Goal: Task Accomplishment & Management: Manage account settings

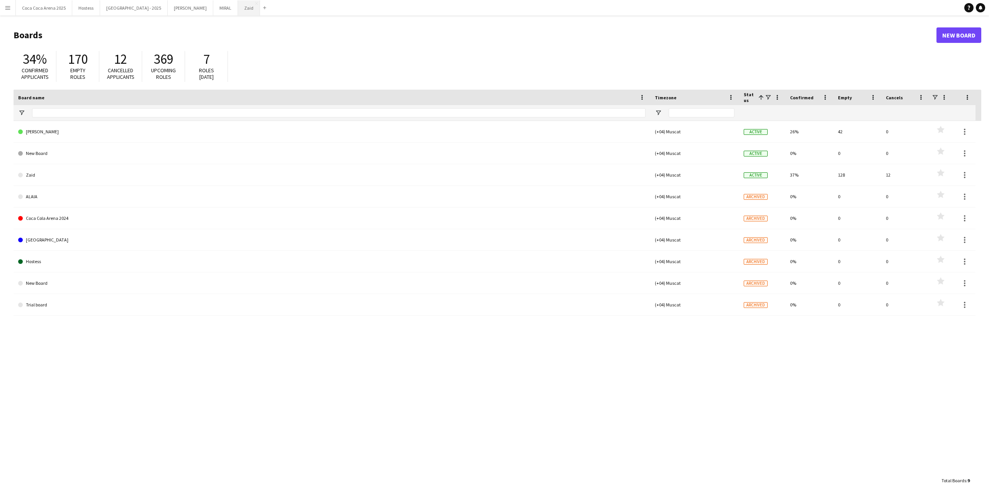
click at [238, 14] on button "Zaid Close" at bounding box center [249, 7] width 22 height 15
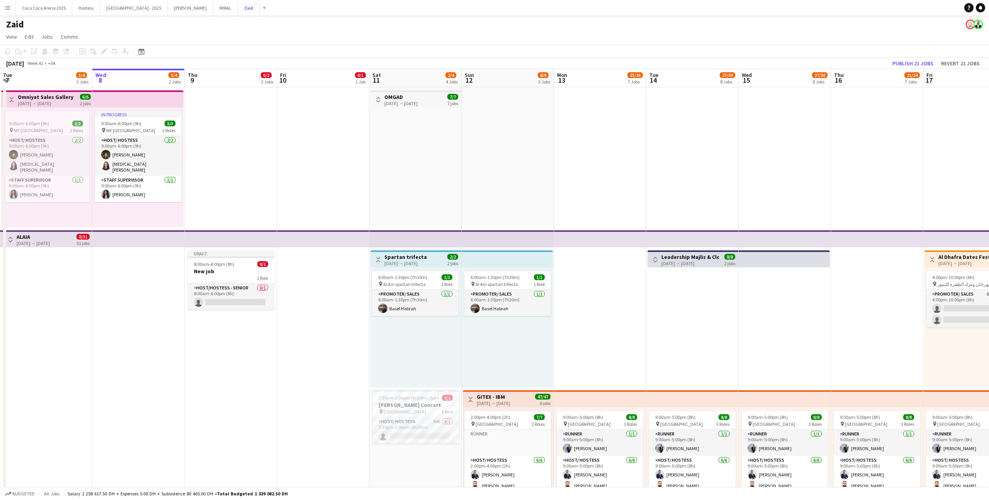
scroll to position [68, 0]
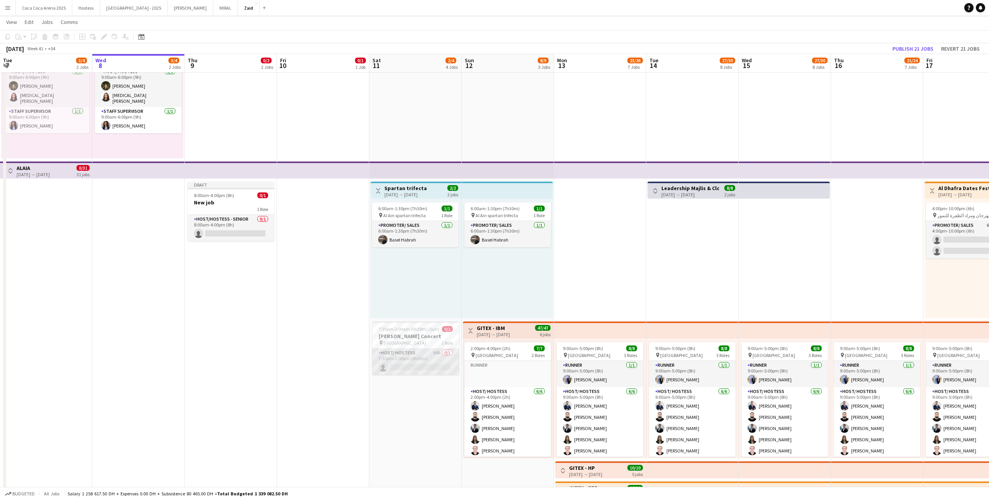
click at [418, 357] on app-card-role "Host/ Hostess 94A 0/1 7:30pm-2:00am (6h30m) single-neutral-actions" at bounding box center [415, 361] width 87 height 26
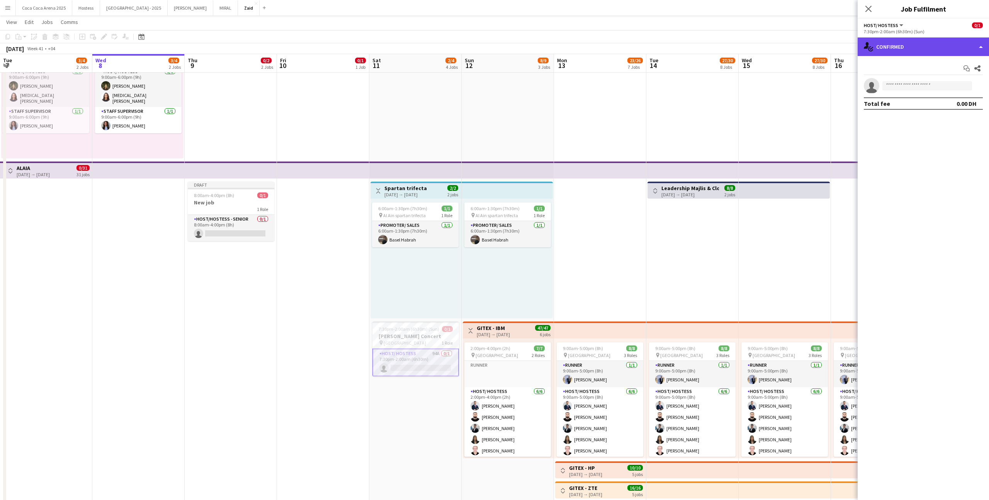
click at [927, 48] on div "single-neutral-actions-check-2 Confirmed" at bounding box center [923, 46] width 131 height 19
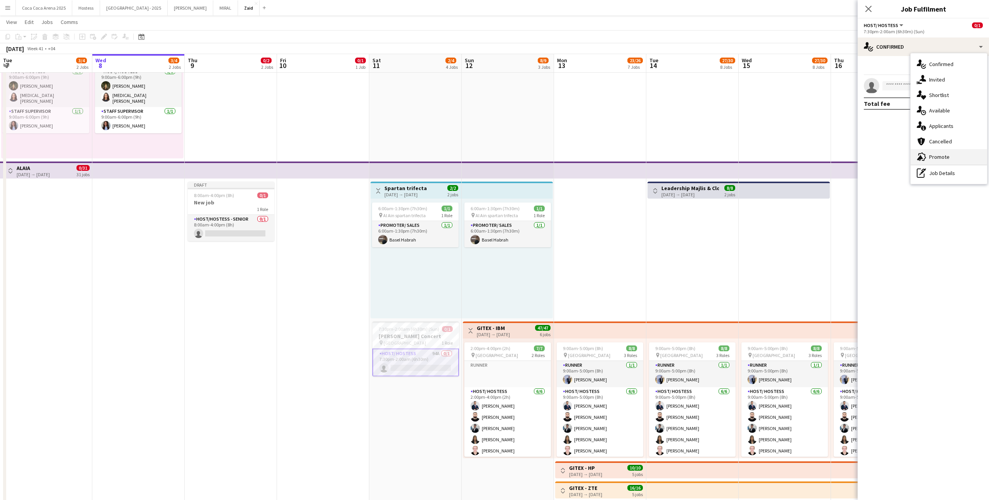
click at [951, 154] on div "advertising-megaphone Promote" at bounding box center [949, 156] width 76 height 15
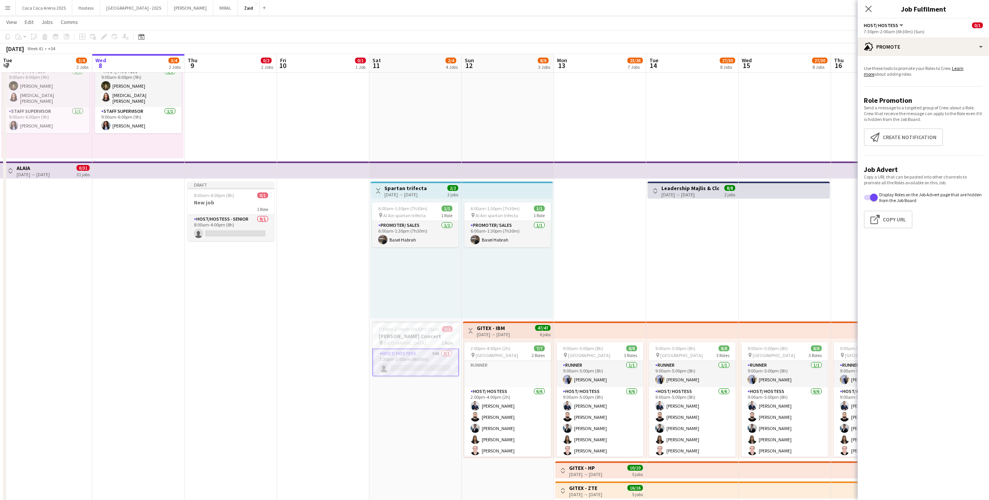
click at [436, 365] on app-card-role "Host/ Hostess 94A 0/1 7:30pm-2:00am (6h30m) single-neutral-actions" at bounding box center [415, 362] width 87 height 28
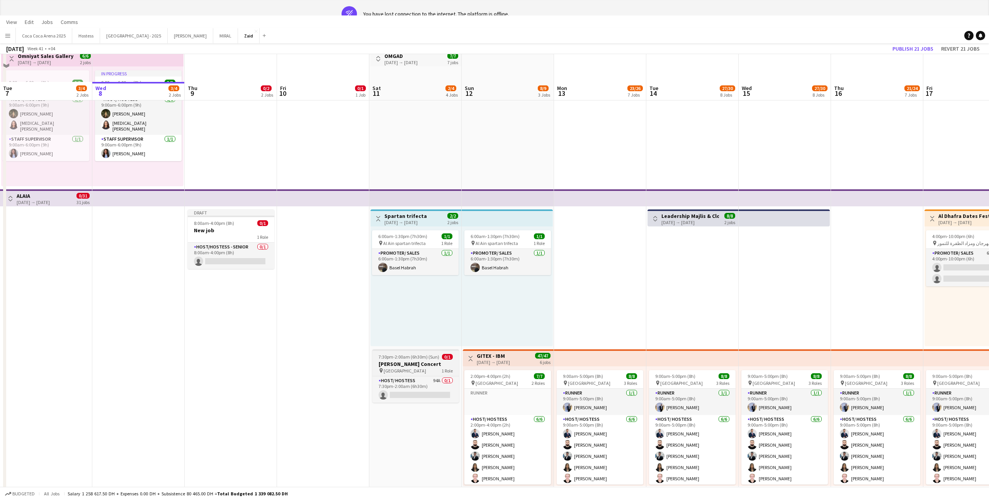
click at [436, 360] on h3 "[PERSON_NAME] Concert" at bounding box center [415, 363] width 87 height 7
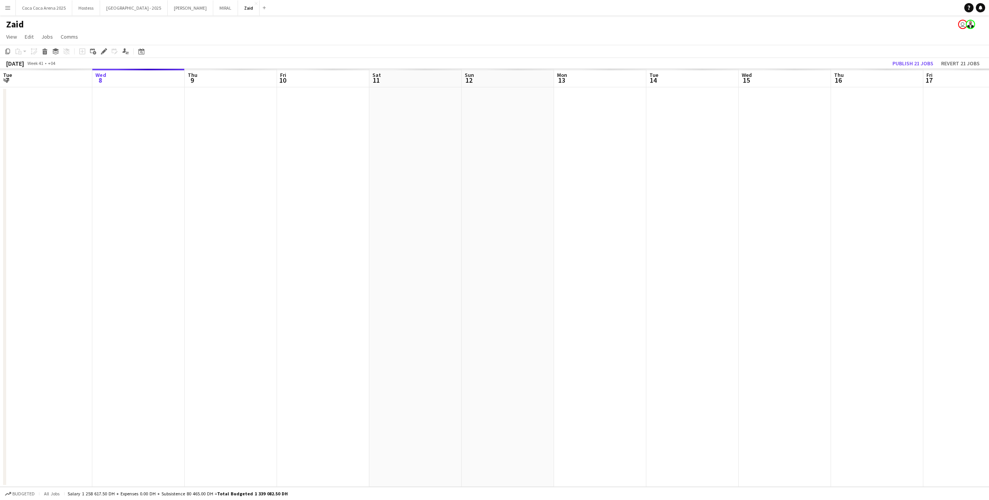
scroll to position [0, 0]
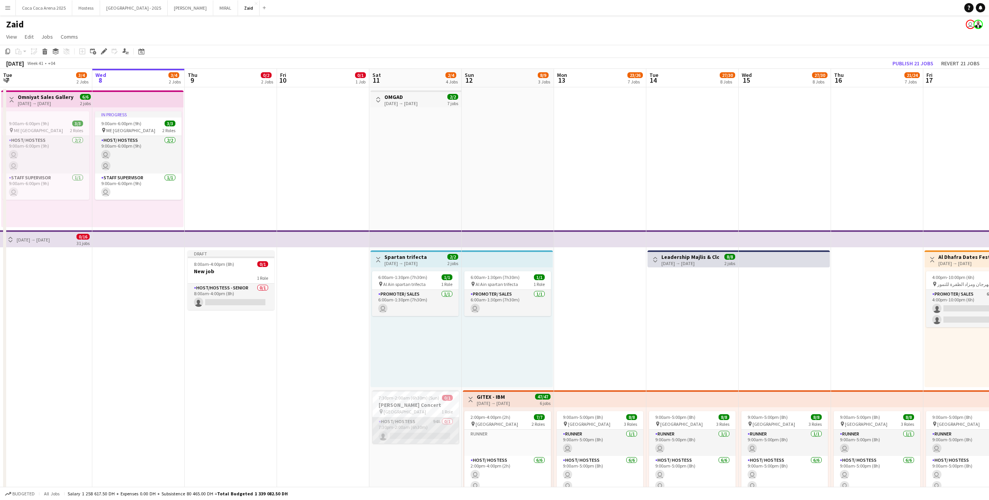
click at [436, 421] on app-card-role "Host/ Hostess 94A 0/1 7:30pm-2:00am (6h30m) single-neutral-actions" at bounding box center [415, 430] width 87 height 26
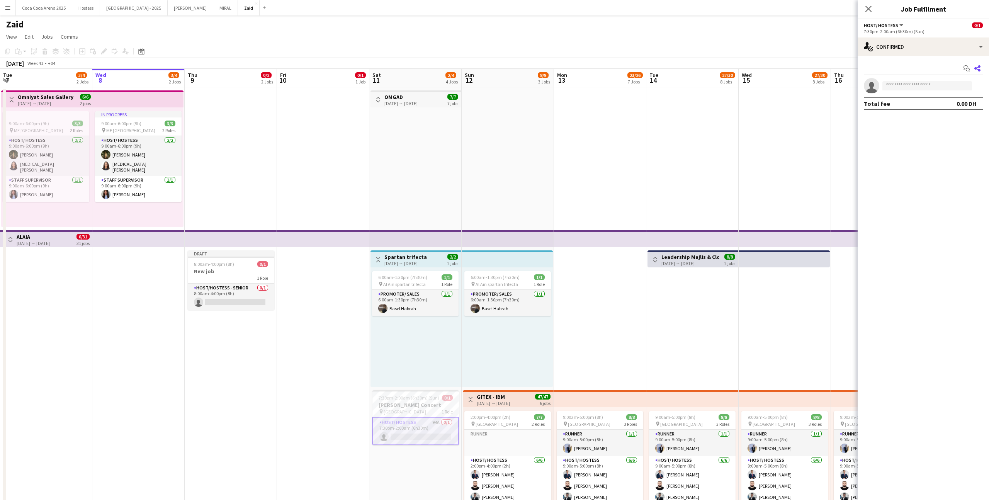
click at [979, 66] on icon at bounding box center [977, 68] width 6 height 6
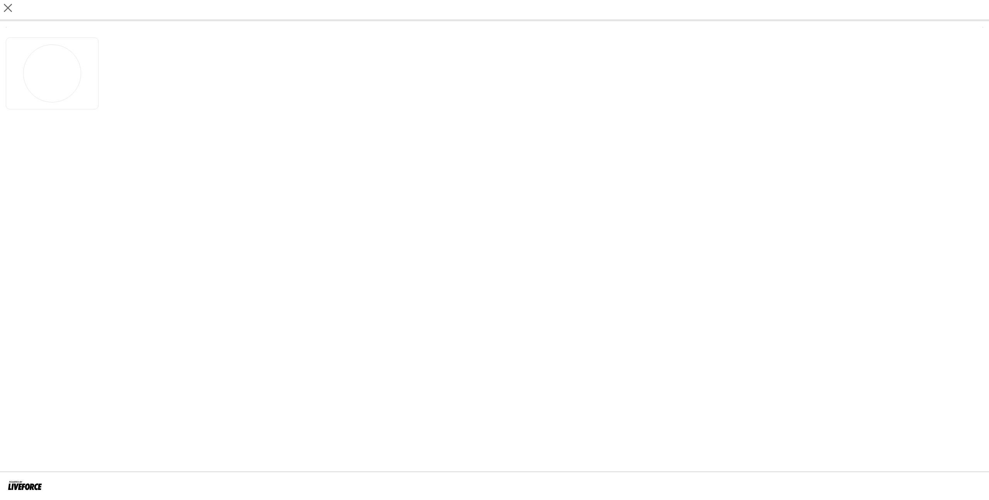
click at [980, 65] on div at bounding box center [494, 72] width 977 height 76
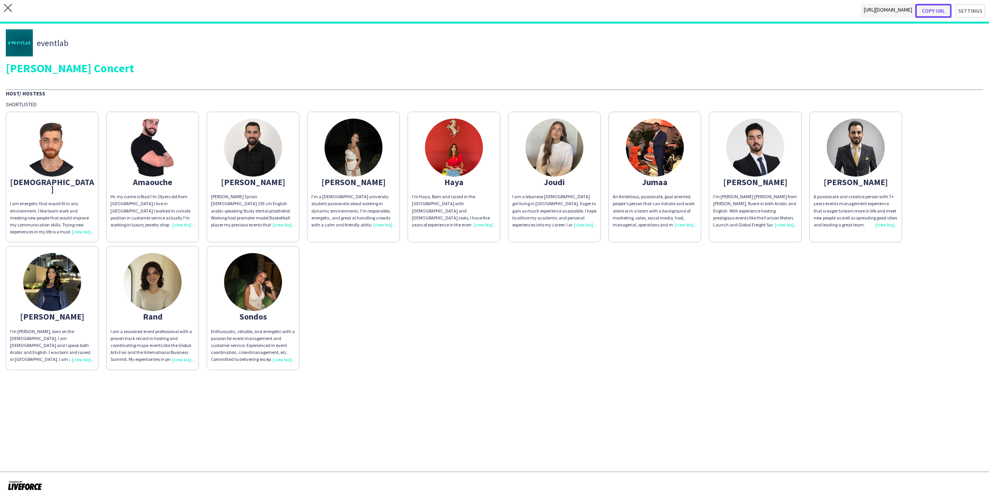
click at [943, 11] on button "Copy url" at bounding box center [933, 11] width 36 height 14
click at [942, 14] on button "Copy url" at bounding box center [933, 11] width 36 height 14
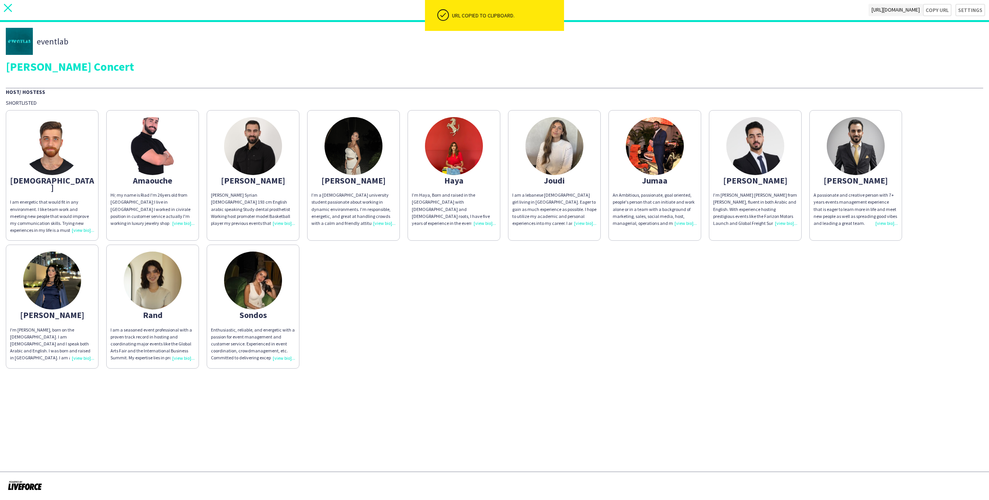
click at [12, 12] on app-icon "close" at bounding box center [8, 10] width 8 height 12
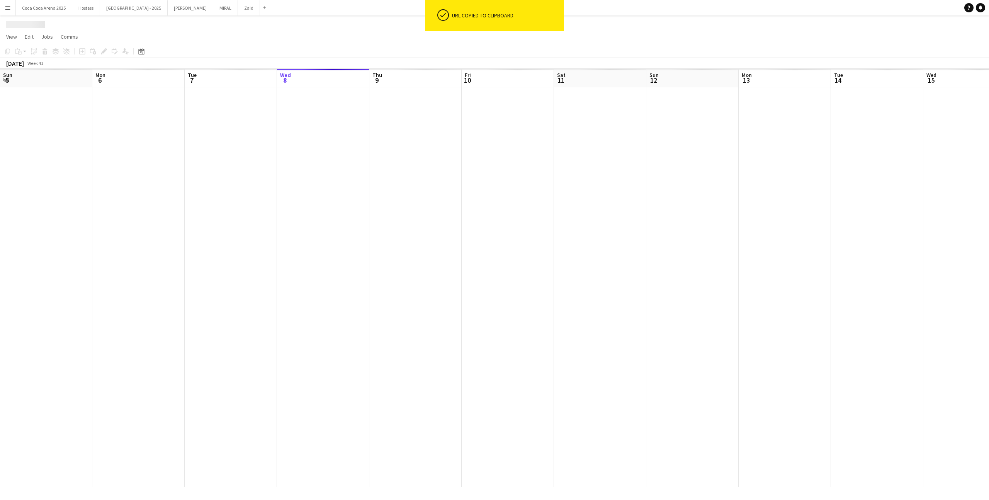
scroll to position [0, 185]
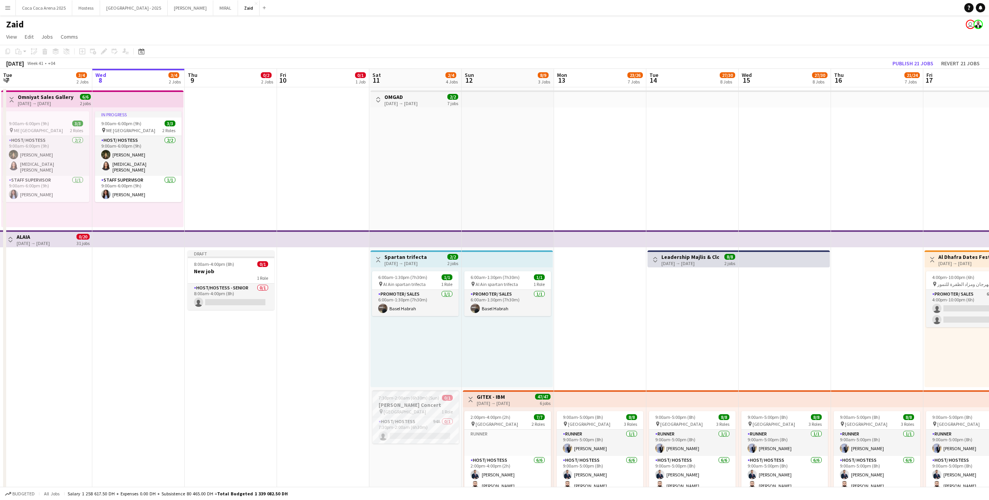
click at [444, 417] on app-card-role "Host/ Hostess 94A 0/1 7:30pm-2:00am (6h30m) single-neutral-actions" at bounding box center [415, 430] width 87 height 26
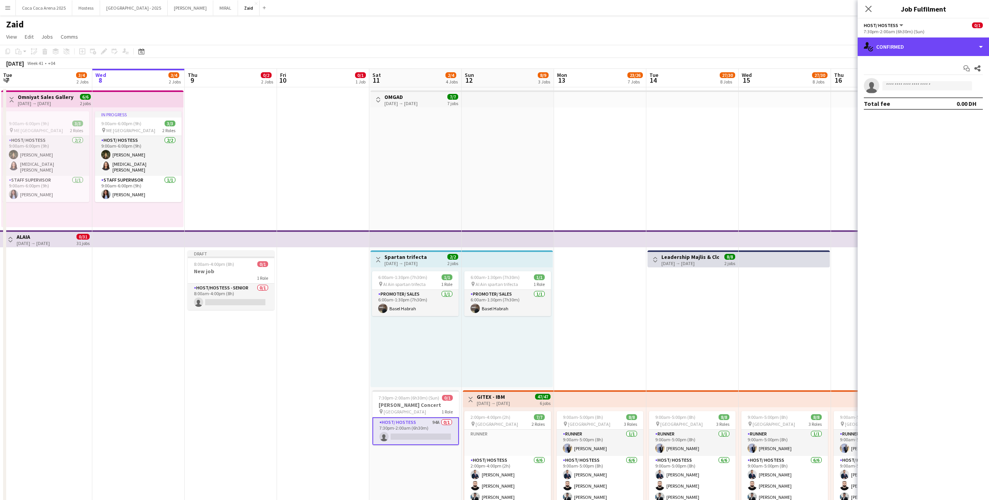
click at [912, 55] on div "single-neutral-actions-check-2 Confirmed" at bounding box center [923, 46] width 131 height 19
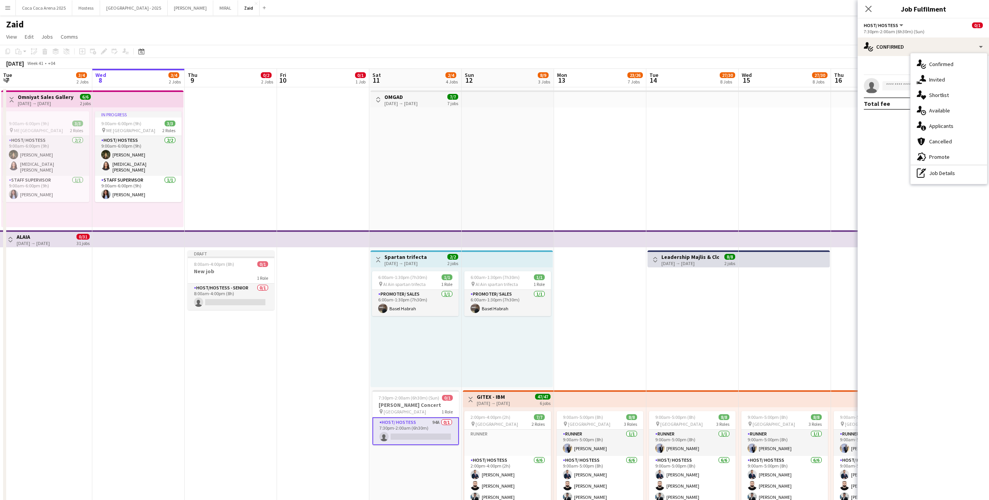
click at [953, 121] on div "single-neutral-actions-information Applicants" at bounding box center [949, 125] width 76 height 15
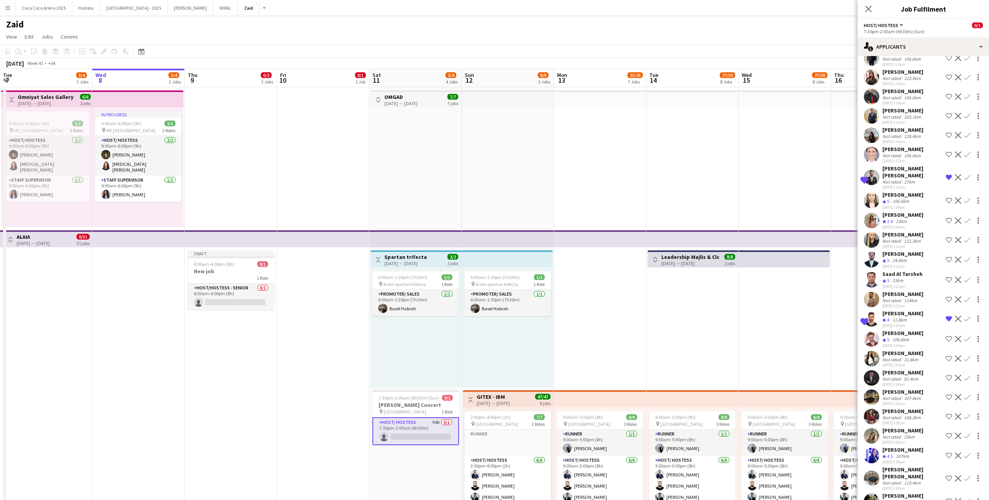
scroll to position [0, 0]
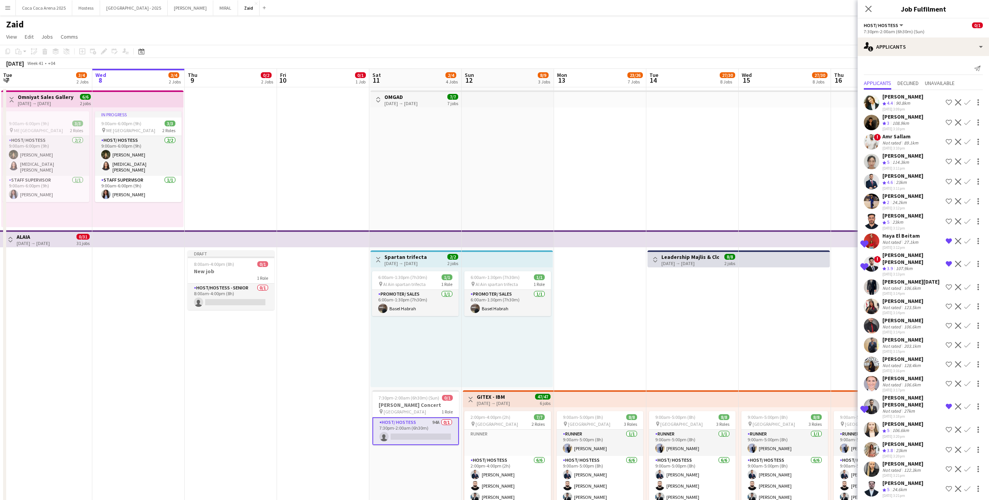
click at [948, 181] on app-icon "Shortlist crew" at bounding box center [949, 181] width 6 height 6
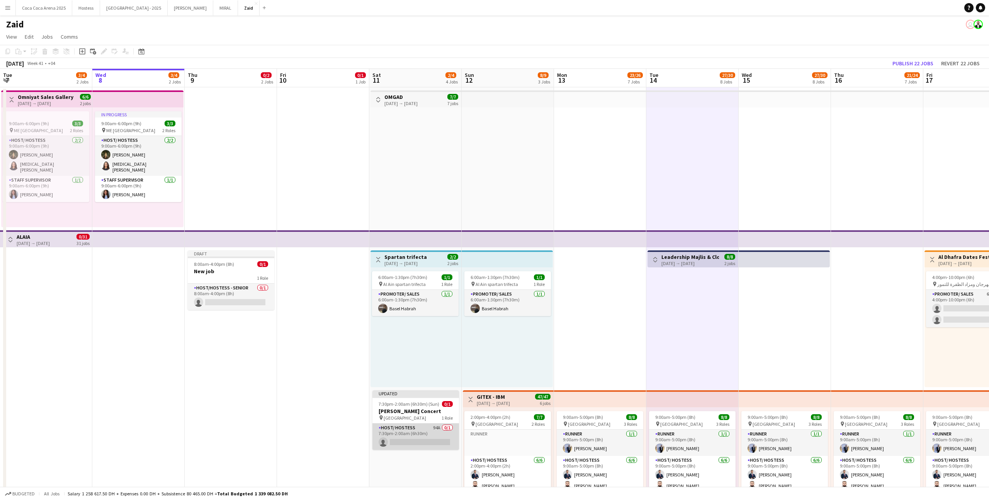
click at [440, 433] on app-card-role "Host/ Hostess 94A 0/1 7:30pm-2:00am (6h30m) single-neutral-actions" at bounding box center [415, 436] width 87 height 26
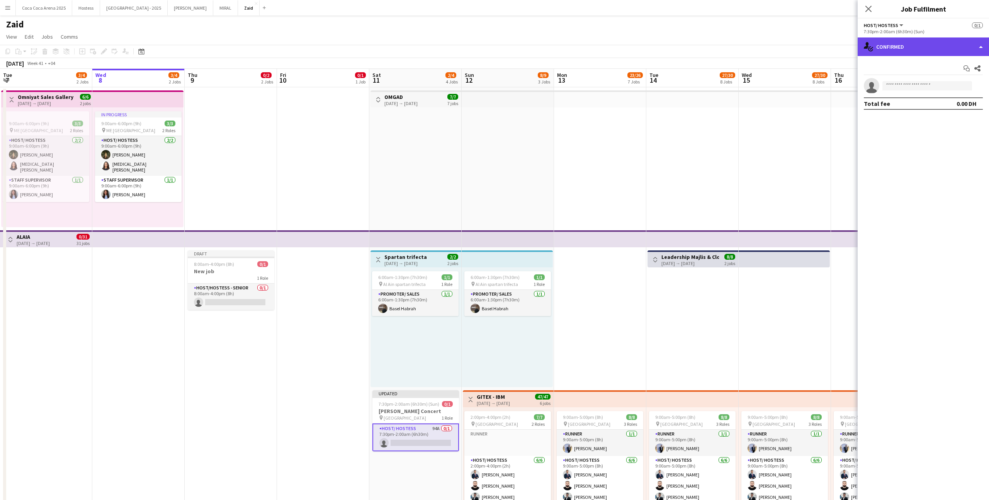
click at [874, 48] on div "single-neutral-actions-check-2 Confirmed" at bounding box center [923, 46] width 131 height 19
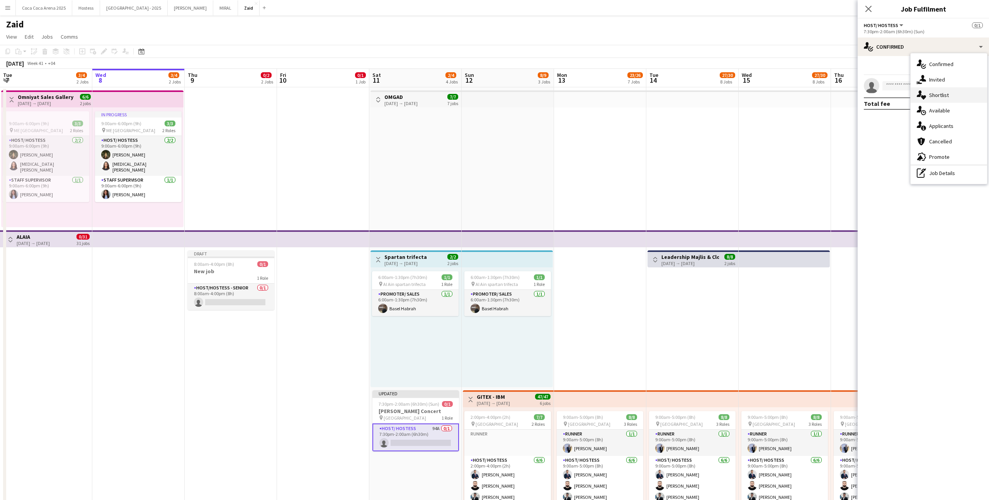
click at [957, 97] on div "single-neutral-actions-heart Shortlist" at bounding box center [949, 94] width 76 height 15
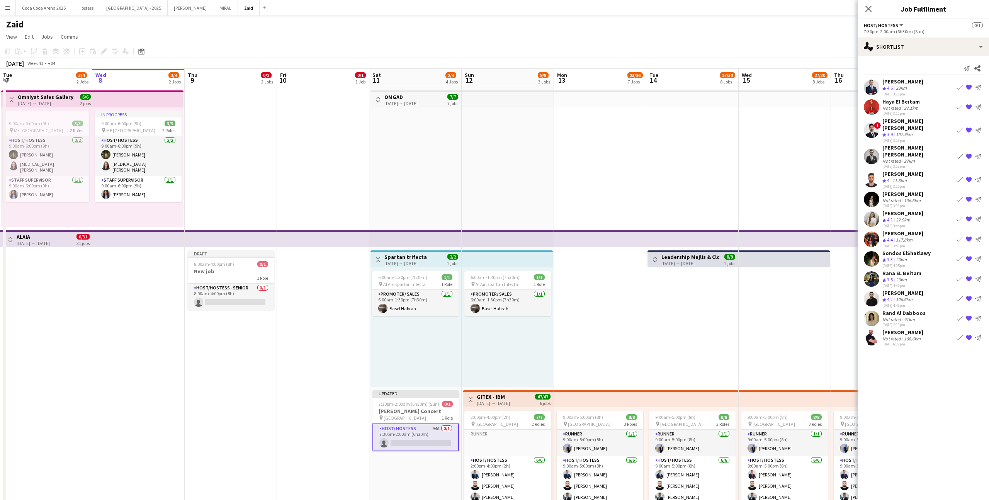
click at [967, 335] on app-icon "{{ spriteTitle }}" at bounding box center [969, 338] width 6 height 6
click at [943, 58] on div "Send notification Share [PERSON_NAME] Crew rating 4.6 23km [DATE] 3:11pm Book c…" at bounding box center [923, 195] width 131 height 279
click at [942, 46] on div "single-neutral-actions-heart Shortlist" at bounding box center [923, 46] width 131 height 19
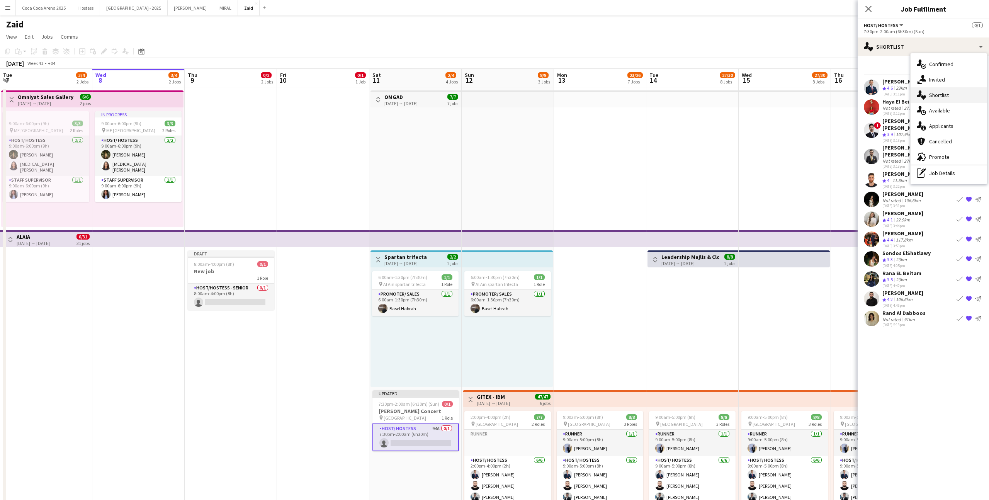
click at [949, 91] on div "single-neutral-actions-heart Shortlist" at bounding box center [949, 94] width 76 height 15
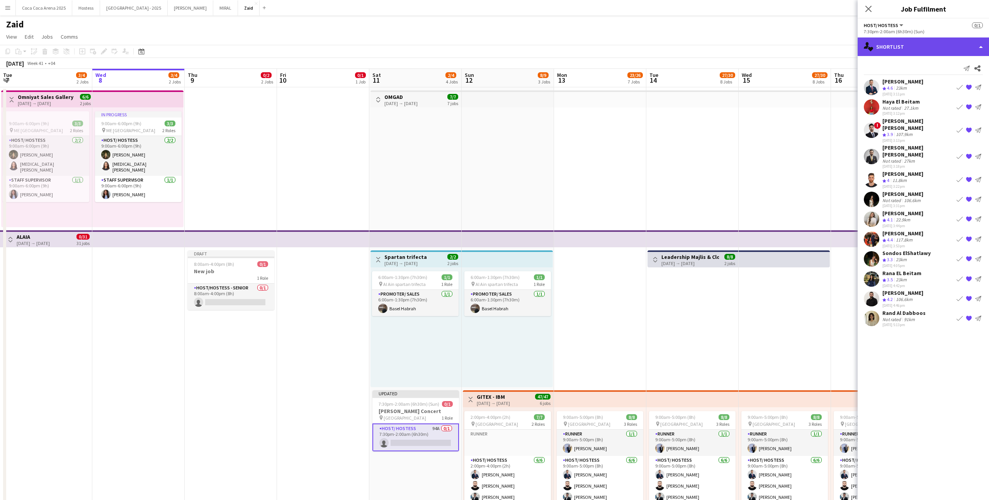
click at [932, 41] on div "single-neutral-actions-heart Shortlist" at bounding box center [923, 46] width 131 height 19
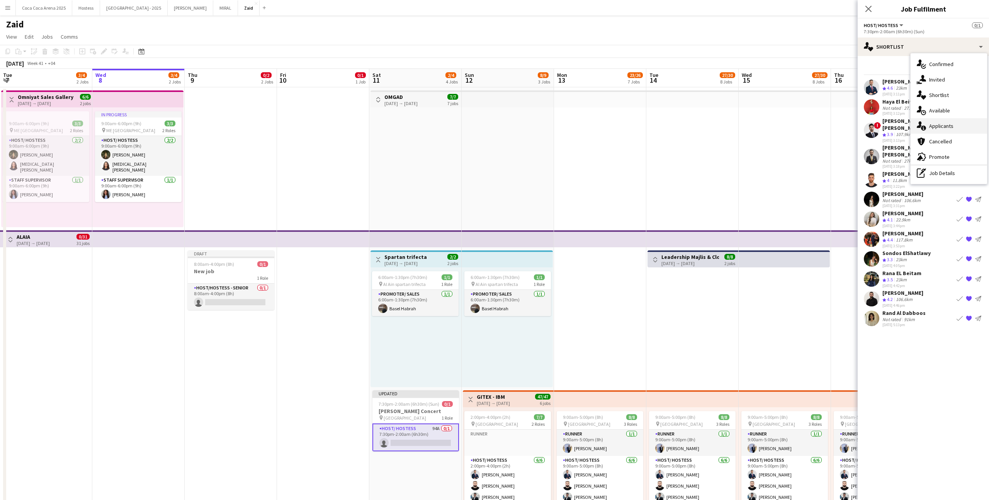
click at [966, 120] on div "single-neutral-actions-information Applicants" at bounding box center [949, 125] width 76 height 15
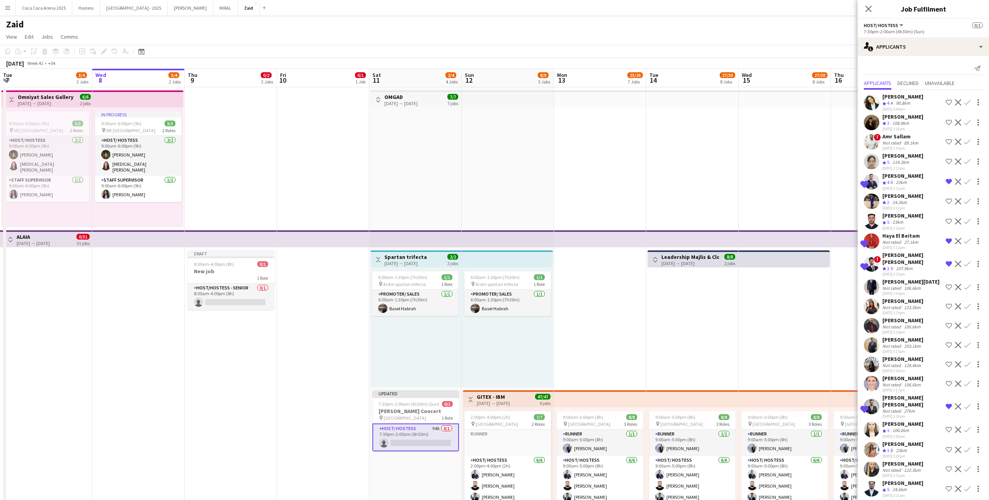
click at [951, 221] on app-icon "Shortlist crew" at bounding box center [949, 221] width 6 height 6
click at [444, 411] on h3 "[PERSON_NAME] Concert" at bounding box center [415, 411] width 87 height 7
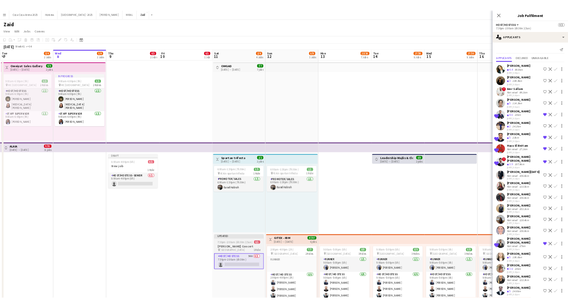
scroll to position [0, 185]
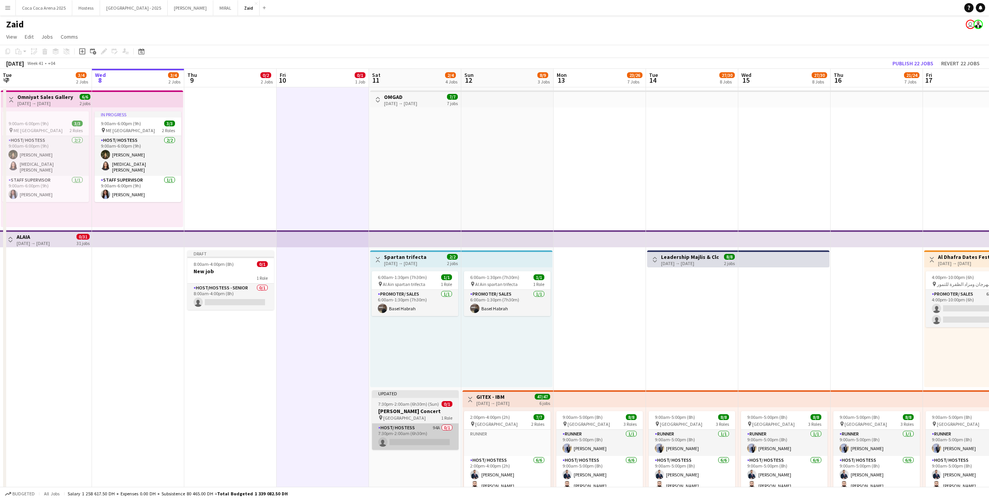
click at [406, 424] on app-card-role "Host/ Hostess 94A 0/1 7:30pm-2:00am (6h30m) single-neutral-actions" at bounding box center [415, 436] width 87 height 26
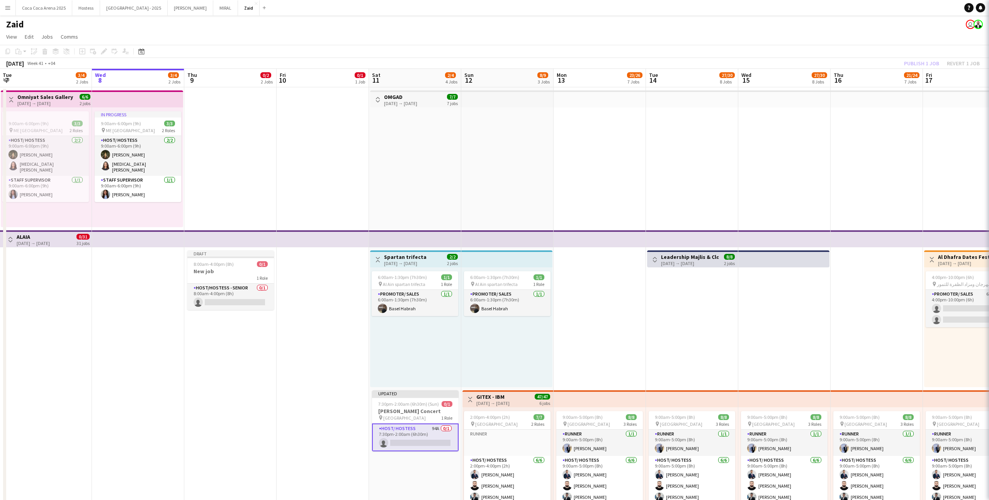
click at [407, 411] on h3 "[PERSON_NAME] Concert" at bounding box center [415, 411] width 87 height 7
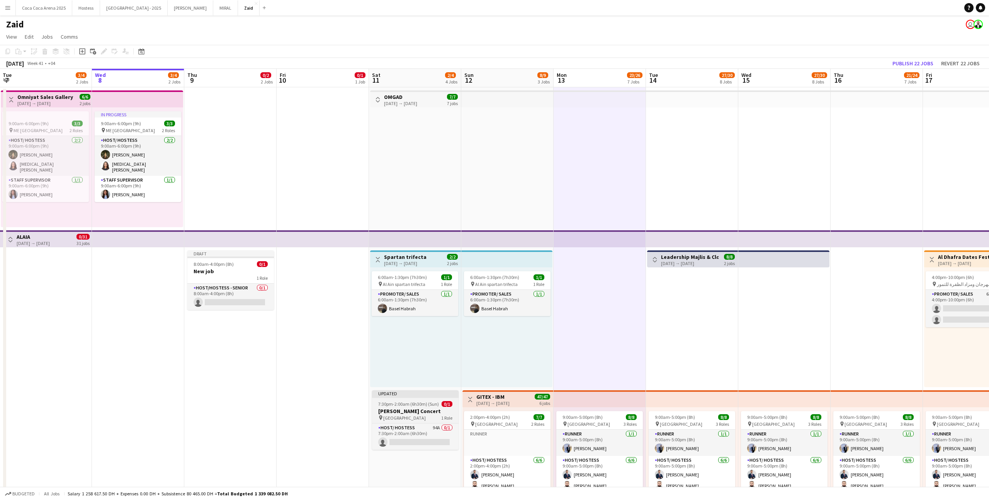
click at [411, 396] on div "Updated" at bounding box center [415, 393] width 87 height 6
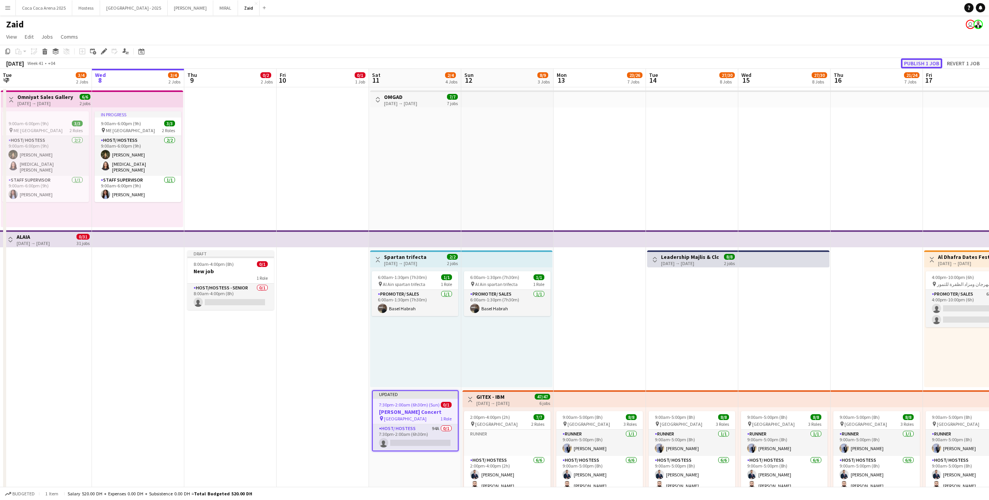
click at [929, 68] on button "Publish 1 job" at bounding box center [921, 63] width 41 height 10
click at [432, 432] on app-card-role "Host/ Hostess 94A 0/1 7:30pm-2:00am (6h30m) single-neutral-actions" at bounding box center [415, 431] width 85 height 26
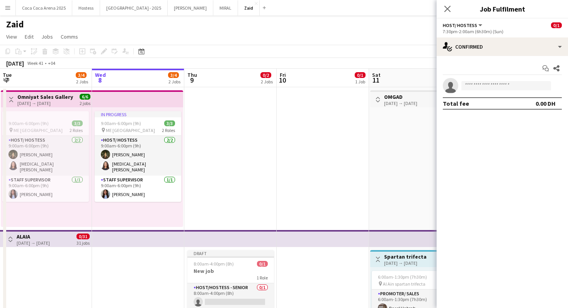
click at [7, 2] on button "Menu" at bounding box center [7, 7] width 15 height 15
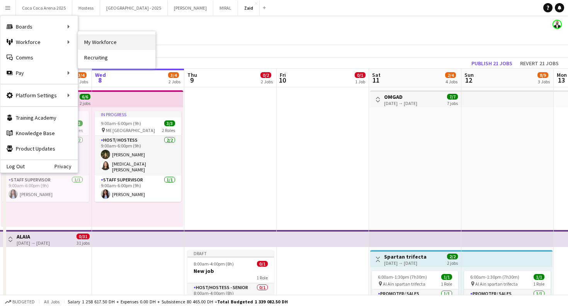
click at [85, 42] on link "My Workforce" at bounding box center [116, 41] width 77 height 15
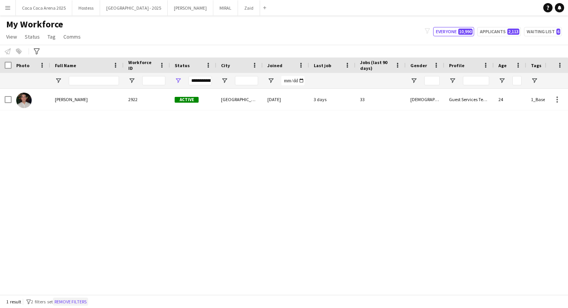
click at [85, 301] on button "Remove filters" at bounding box center [70, 302] width 35 height 8
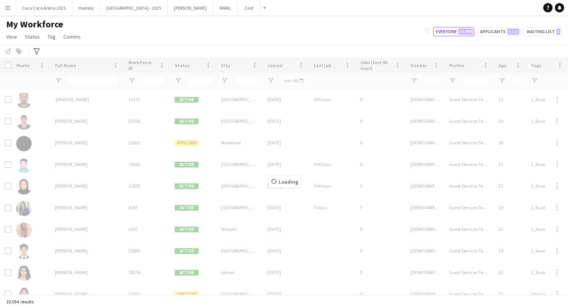
click at [177, 79] on div "Loading" at bounding box center [284, 176] width 568 height 237
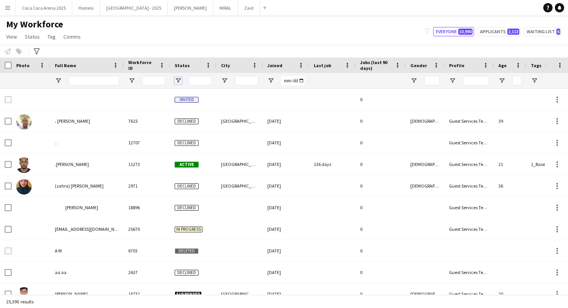
click at [177, 79] on span "Open Filter Menu" at bounding box center [178, 80] width 7 height 7
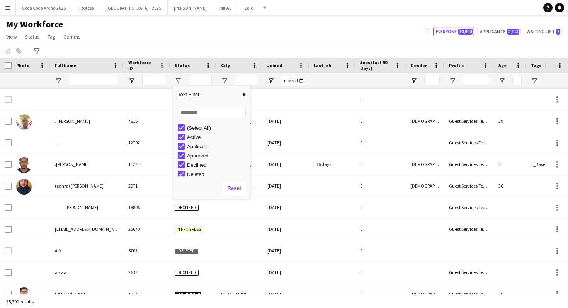
click at [203, 129] on div "(Select All)" at bounding box center [217, 128] width 61 height 6
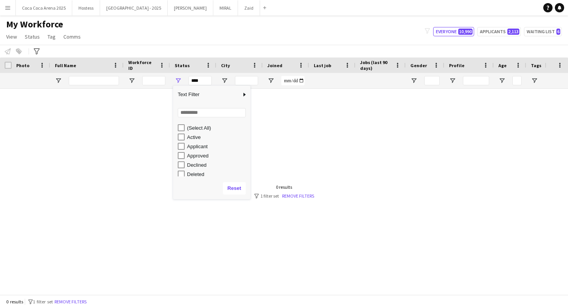
click at [191, 134] on div "Active" at bounding box center [217, 137] width 61 height 6
type input "**********"
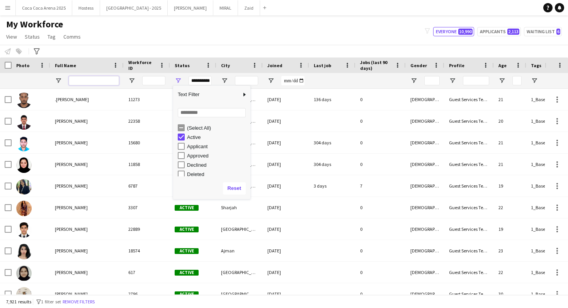
click at [102, 76] on input "Full Name Filter Input" at bounding box center [94, 80] width 50 height 9
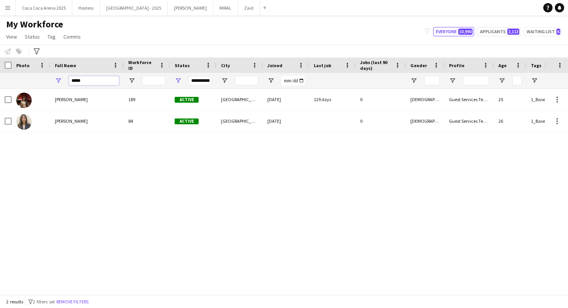
type input "*****"
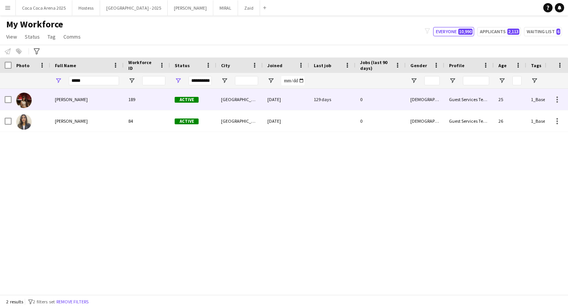
click at [91, 100] on div "[PERSON_NAME]" at bounding box center [86, 99] width 73 height 21
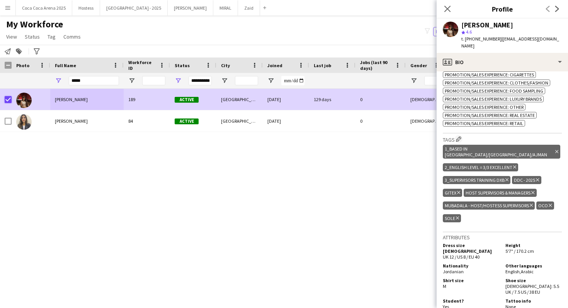
scroll to position [428, 0]
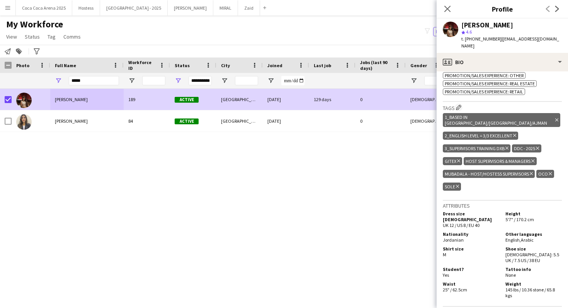
click at [507, 147] on icon at bounding box center [506, 148] width 3 height 3
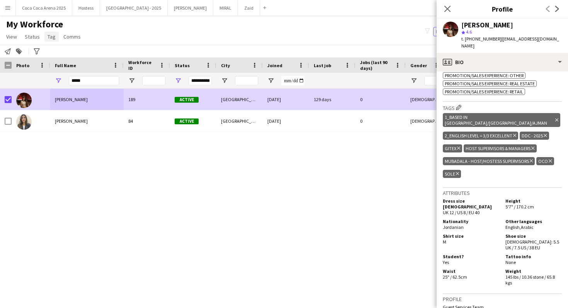
click at [53, 37] on span "Tag" at bounding box center [52, 36] width 8 height 7
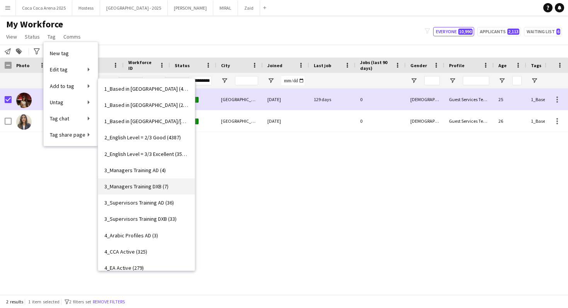
scroll to position [17, 0]
click at [173, 181] on link "3_Managers Training DXB (7)" at bounding box center [146, 186] width 97 height 16
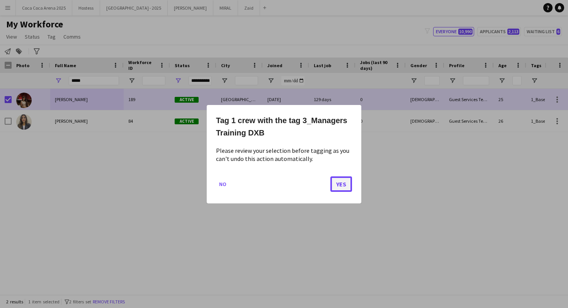
click at [339, 181] on button "Yes" at bounding box center [341, 183] width 22 height 15
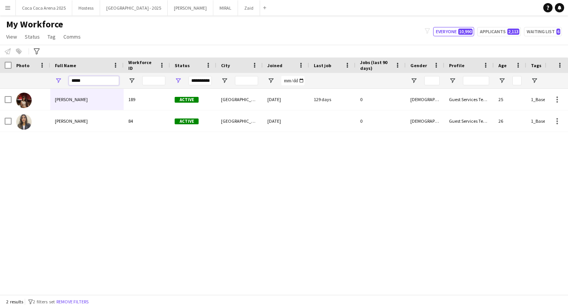
click at [92, 79] on input "*****" at bounding box center [94, 80] width 50 height 9
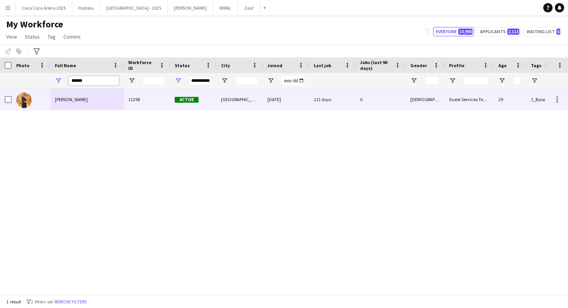
type input "******"
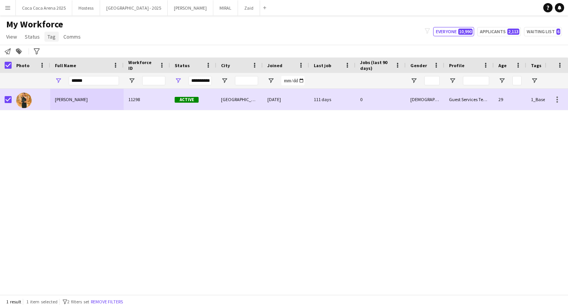
click at [49, 36] on span "Tag" at bounding box center [52, 36] width 8 height 7
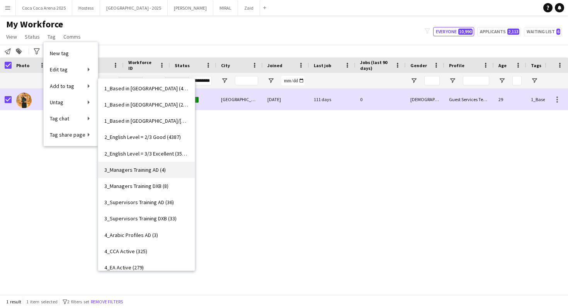
click at [168, 173] on link "3_Managers Training AD (4)" at bounding box center [146, 170] width 97 height 16
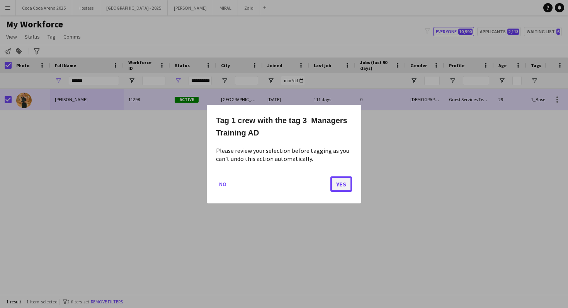
click at [343, 182] on button "Yes" at bounding box center [341, 183] width 22 height 15
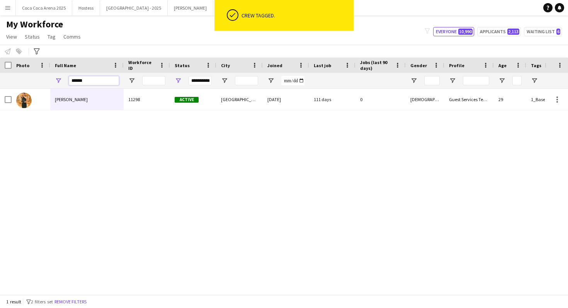
click at [95, 77] on input "******" at bounding box center [94, 80] width 50 height 9
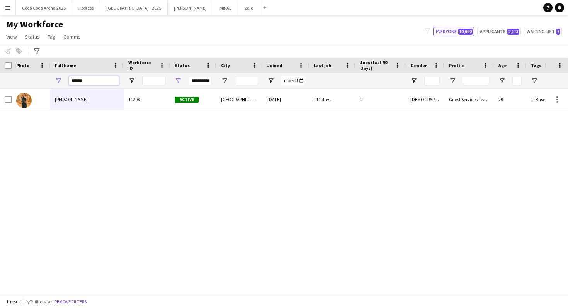
click at [95, 77] on input "******" at bounding box center [94, 80] width 50 height 9
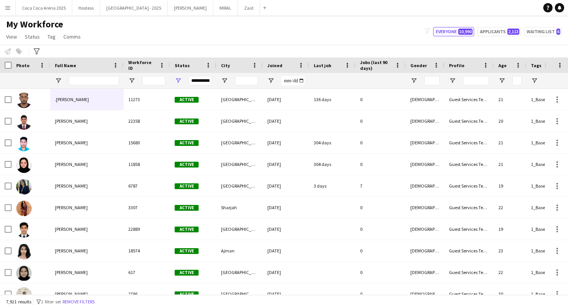
click at [45, 48] on div "Notify workforce Add to tag Select at least one crew to tag him or her. Advance…" at bounding box center [284, 51] width 568 height 13
click at [39, 48] on icon "Advanced filters" at bounding box center [37, 51] width 6 height 6
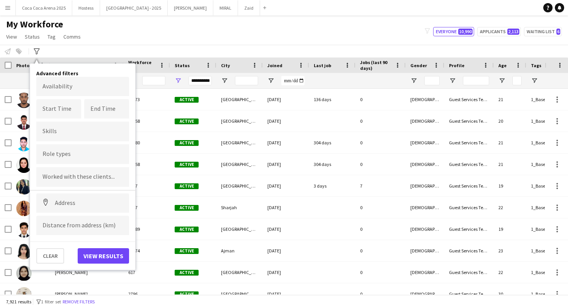
click at [92, 154] on input "Type to search role types..." at bounding box center [82, 154] width 80 height 7
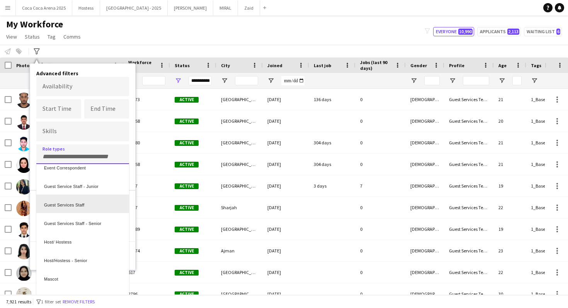
scroll to position [53, 0]
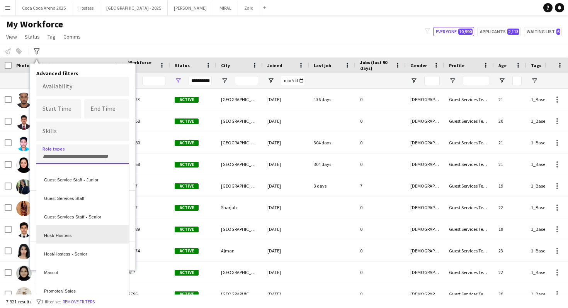
click at [68, 243] on div "Host/ Hostess" at bounding box center [82, 234] width 93 height 19
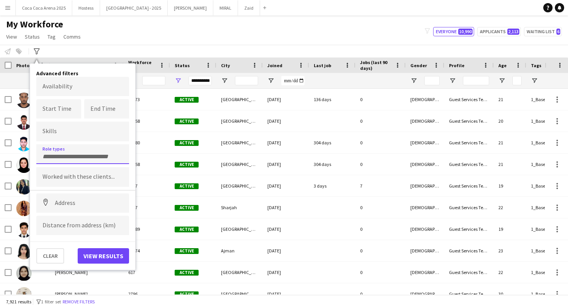
scroll to position [0, 0]
click at [68, 243] on div "Clear View results" at bounding box center [82, 252] width 105 height 22
click at [100, 159] on input "+ Role type" at bounding box center [104, 156] width 33 height 7
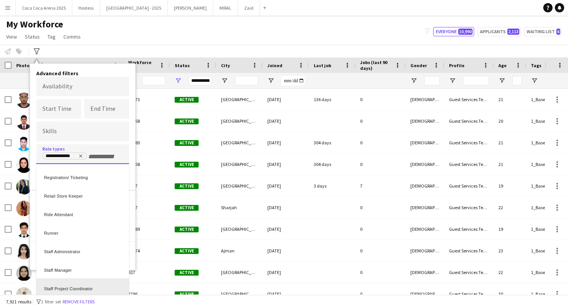
scroll to position [240, 0]
click at [83, 288] on div "Staff Supervisor" at bounding box center [82, 288] width 93 height 19
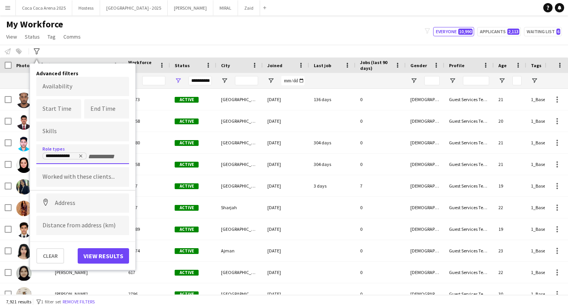
scroll to position [0, 0]
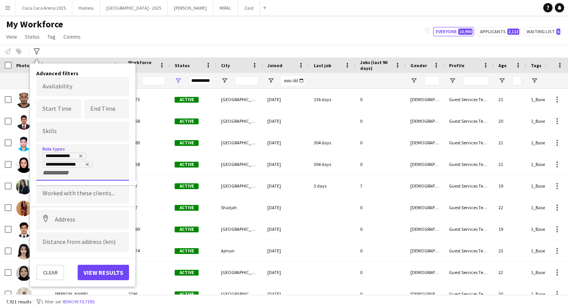
click at [109, 263] on div "Clear View results" at bounding box center [82, 269] width 105 height 22
click at [109, 265] on button "View results" at bounding box center [103, 272] width 51 height 15
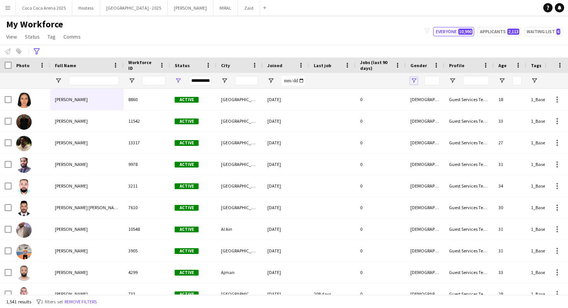
click at [414, 78] on span "Open Filter Menu" at bounding box center [413, 80] width 7 height 7
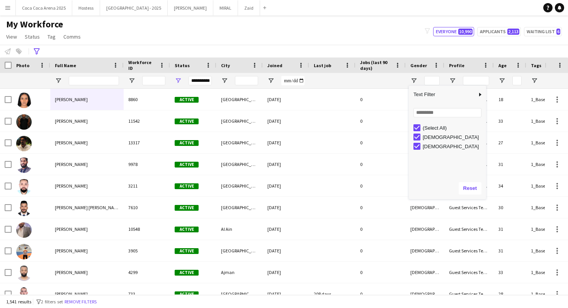
click at [422, 144] on div "[DEMOGRAPHIC_DATA]" at bounding box center [449, 146] width 73 height 9
type input "**********"
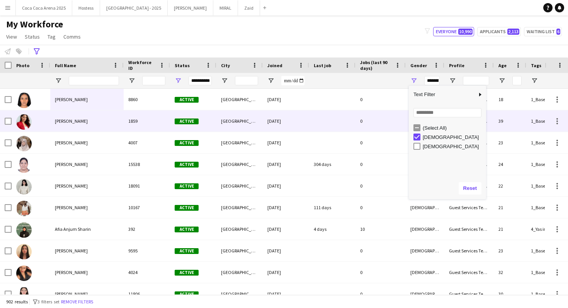
click at [158, 127] on div "1859" at bounding box center [147, 120] width 46 height 21
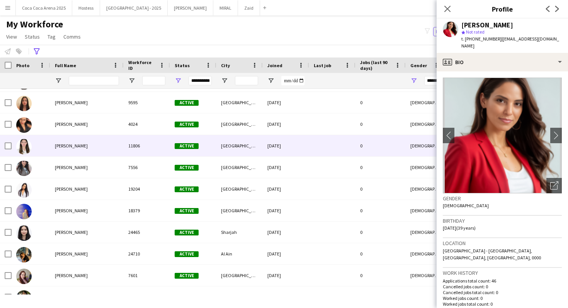
scroll to position [151, 0]
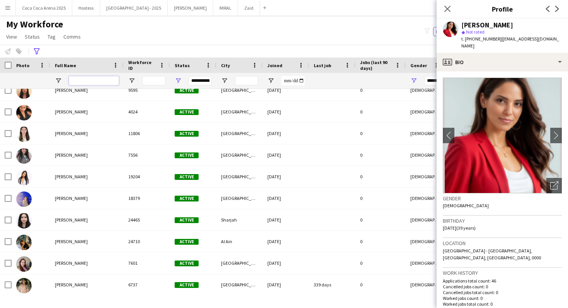
click at [101, 78] on input "Full Name Filter Input" at bounding box center [94, 80] width 50 height 9
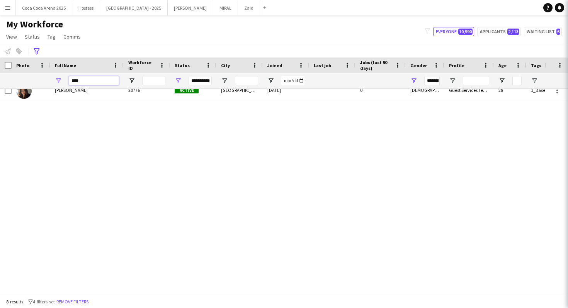
scroll to position [0, 0]
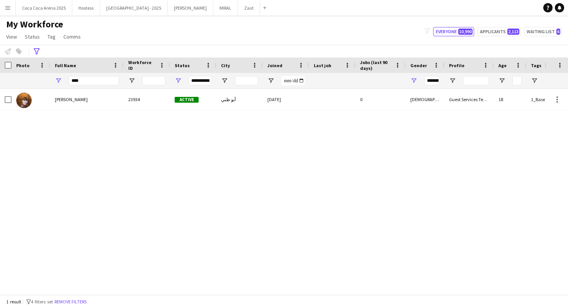
click at [32, 56] on div "**********" at bounding box center [284, 51] width 568 height 13
click at [80, 80] on input "****" at bounding box center [94, 80] width 50 height 9
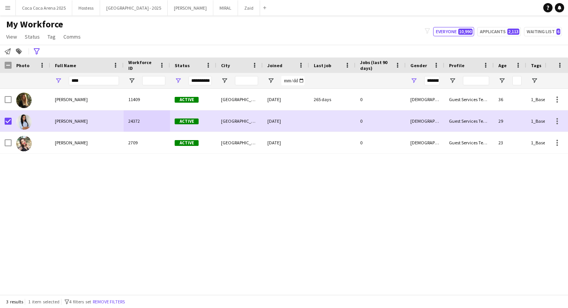
click at [49, 42] on app-page-menu "View Views Default view New view Update view Delete view Edit name Customise vi…" at bounding box center [44, 37] width 88 height 15
click at [49, 39] on span "Tag" at bounding box center [52, 36] width 8 height 7
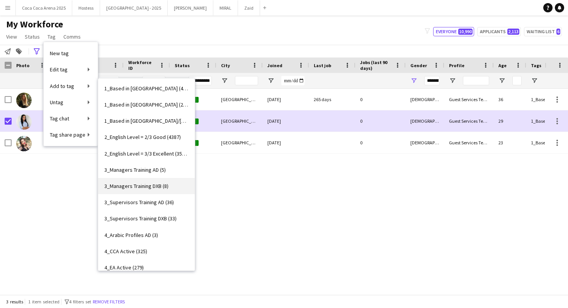
click at [167, 189] on span "3_Managers Training DXB (8)" at bounding box center [136, 186] width 64 height 7
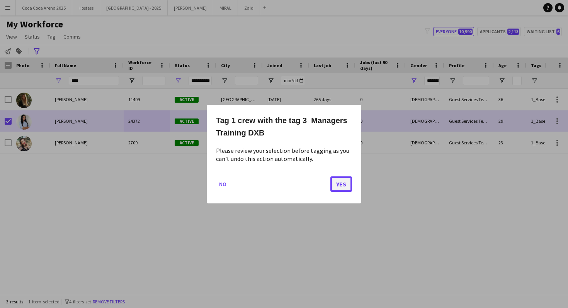
click at [338, 187] on button "Yes" at bounding box center [341, 183] width 22 height 15
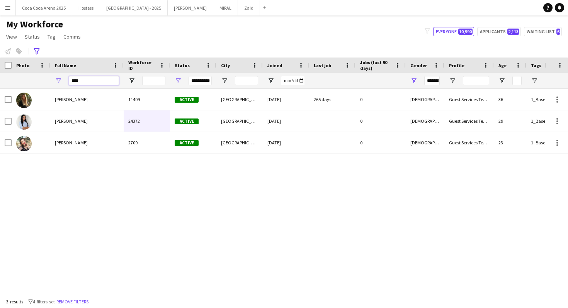
click at [91, 81] on input "****" at bounding box center [94, 80] width 50 height 9
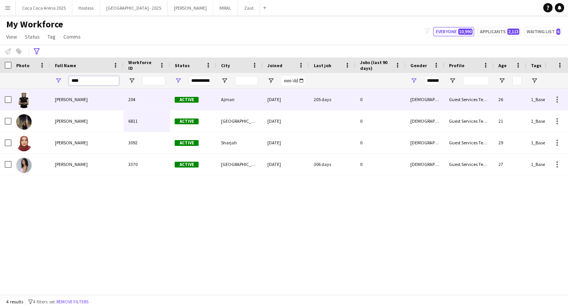
type input "****"
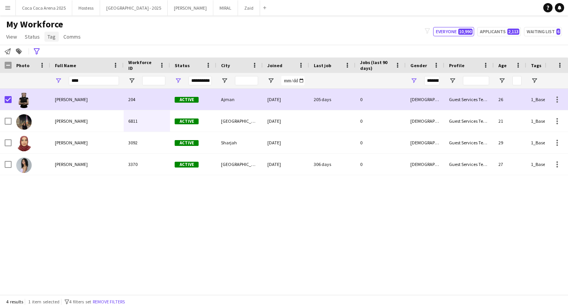
click at [56, 40] on link "Tag" at bounding box center [51, 37] width 14 height 10
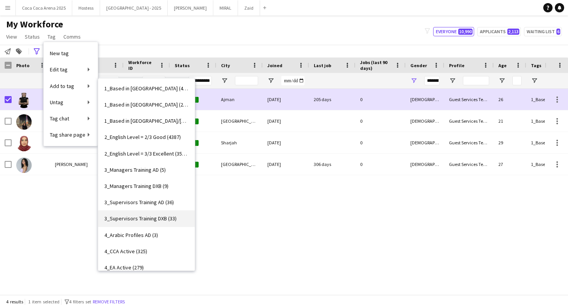
click at [178, 216] on link "3_Supervisors Training DXB (33)" at bounding box center [146, 219] width 97 height 16
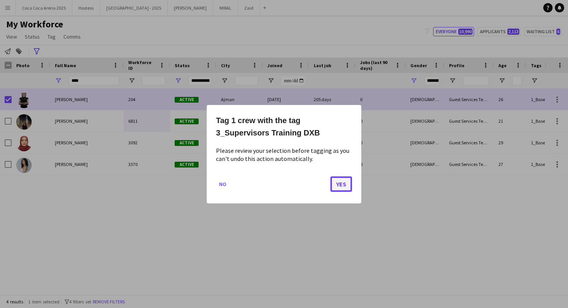
click at [338, 183] on button "Yes" at bounding box center [341, 183] width 22 height 15
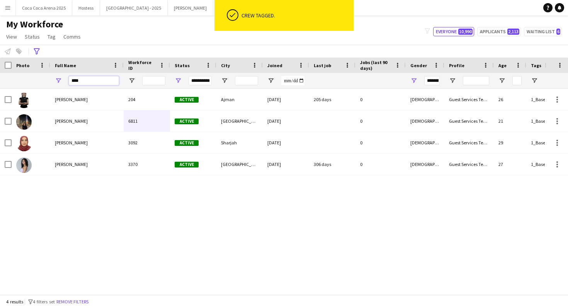
click at [92, 82] on input "****" at bounding box center [94, 80] width 50 height 9
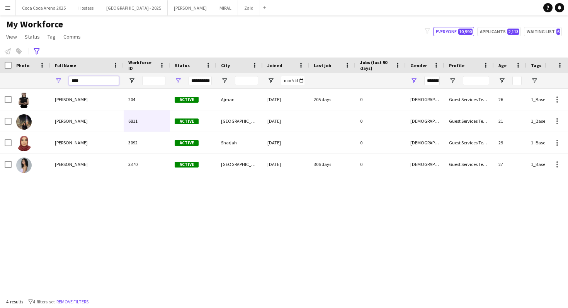
click at [92, 82] on input "****" at bounding box center [94, 80] width 50 height 9
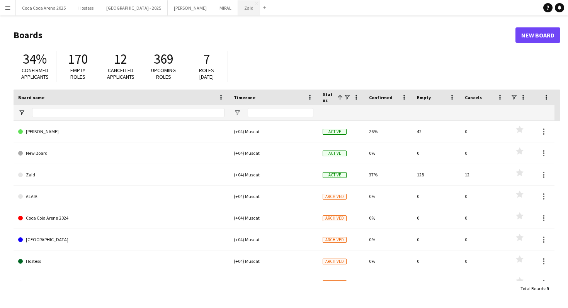
click at [238, 14] on button "Zaid Close" at bounding box center [249, 7] width 22 height 15
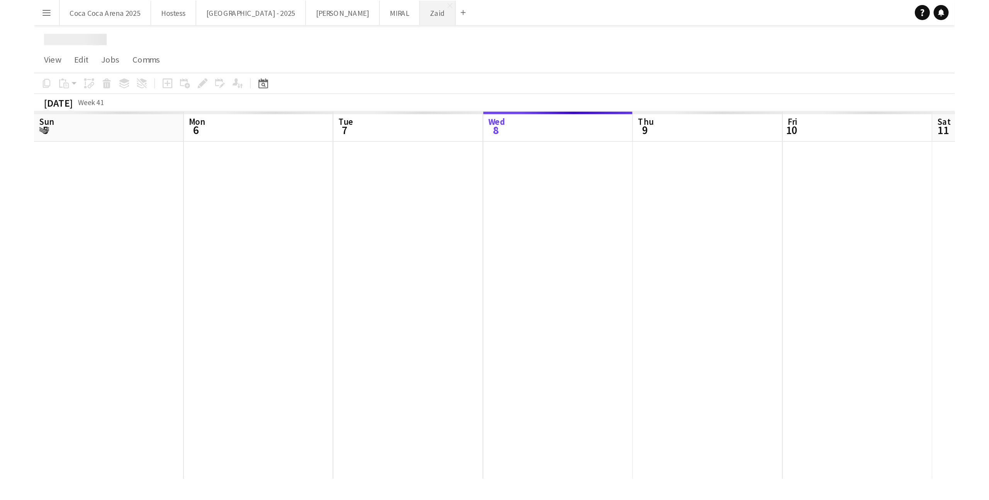
scroll to position [0, 185]
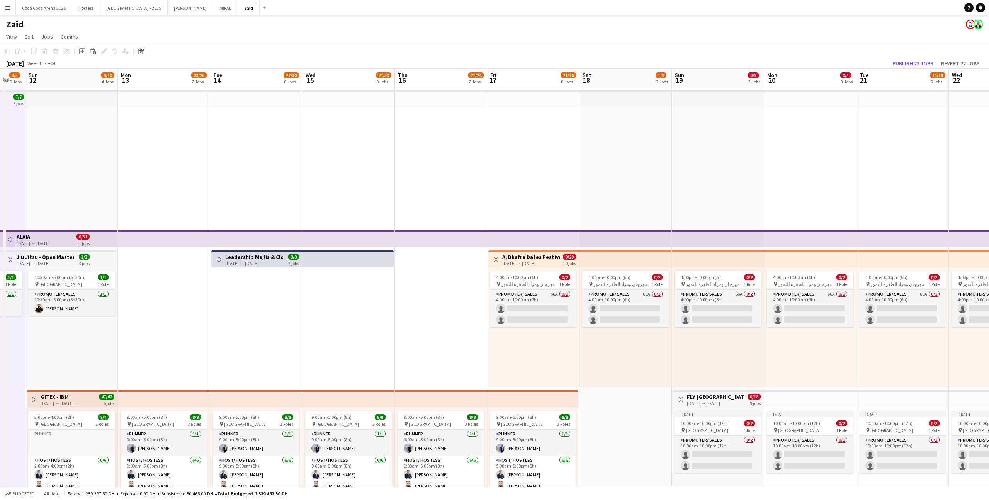
scroll to position [0, 250]
